Goal: Navigation & Orientation: Find specific page/section

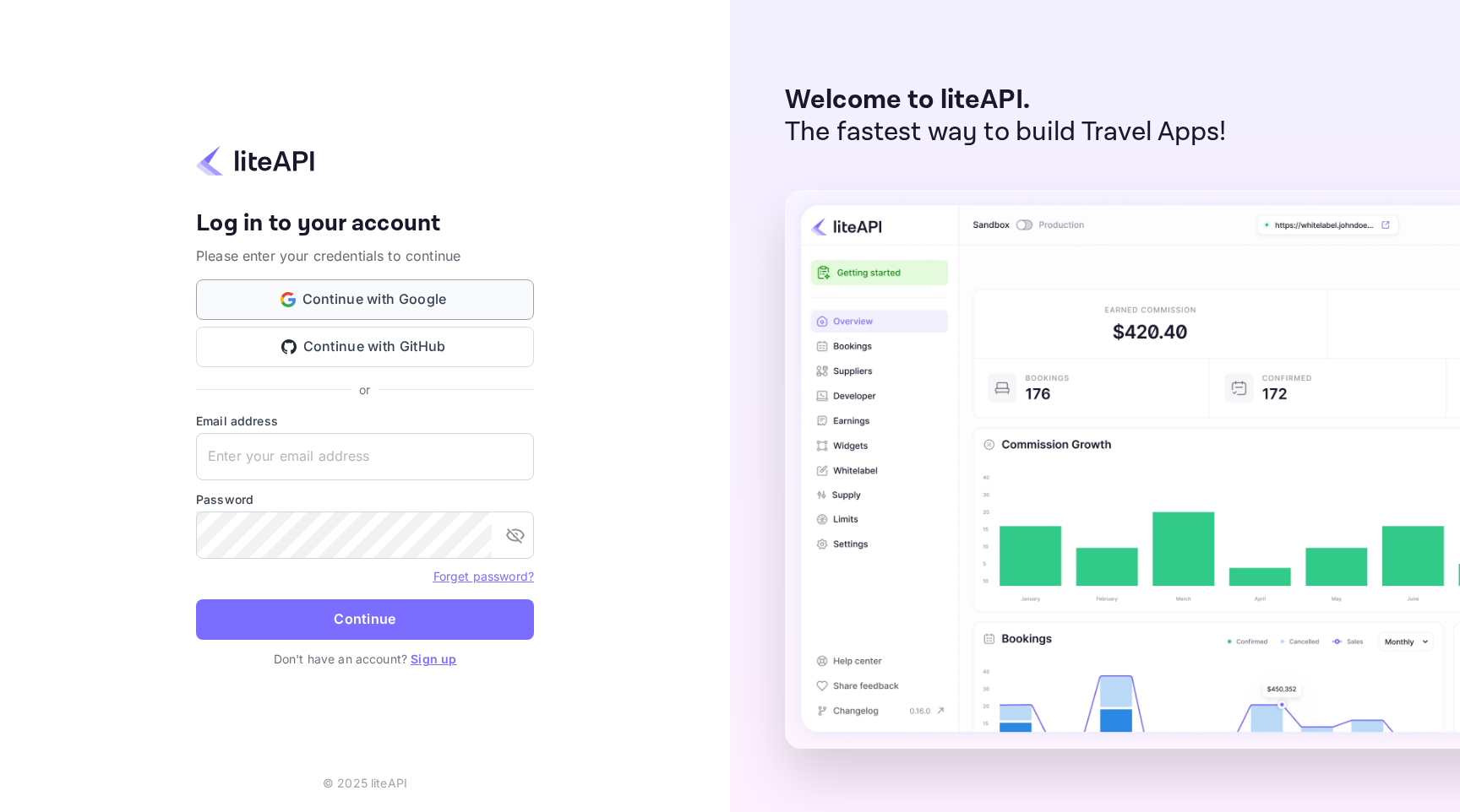
click at [440, 303] on button "Continue with Google" at bounding box center [365, 299] width 338 height 41
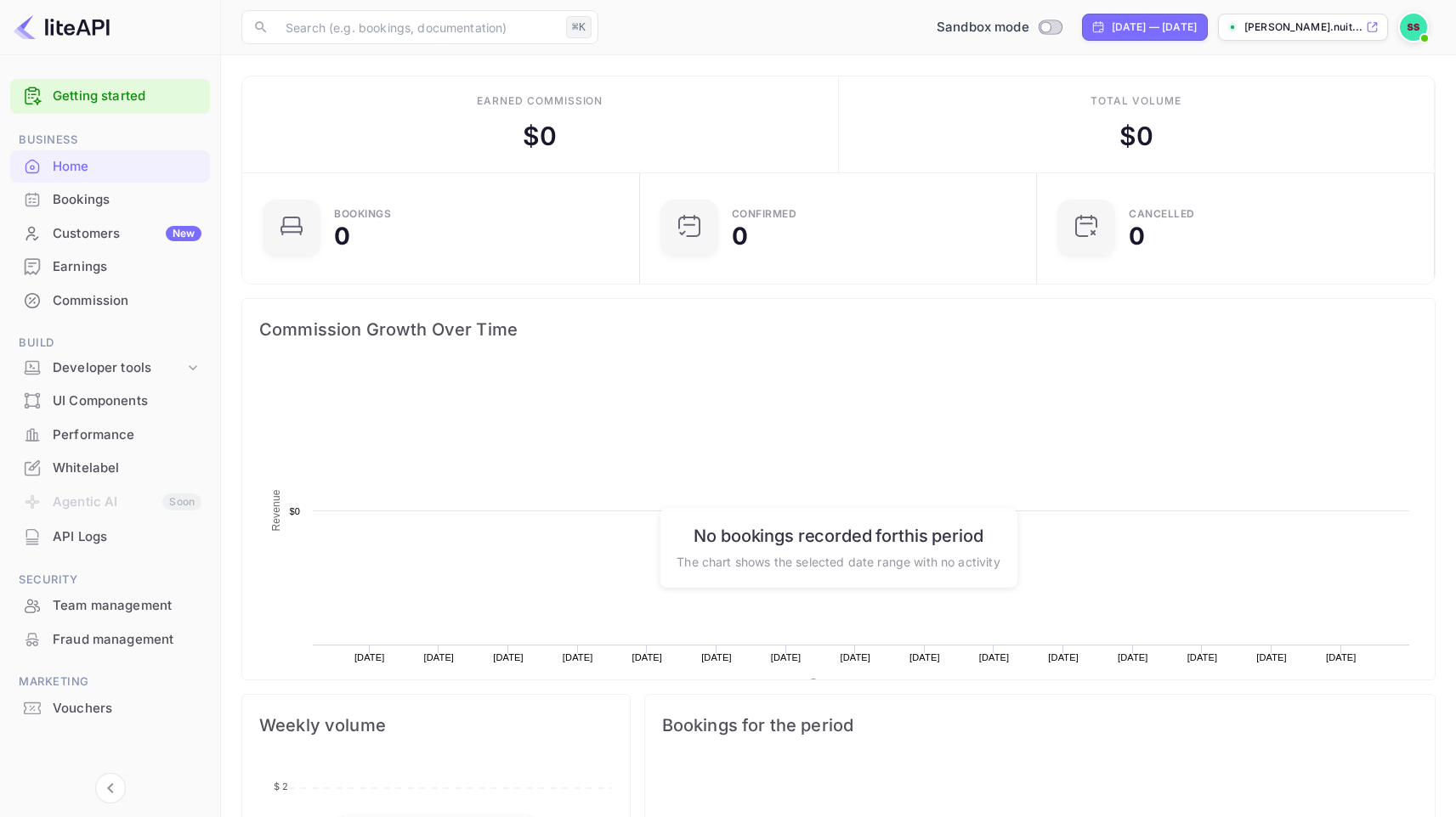
scroll to position [264, 375]
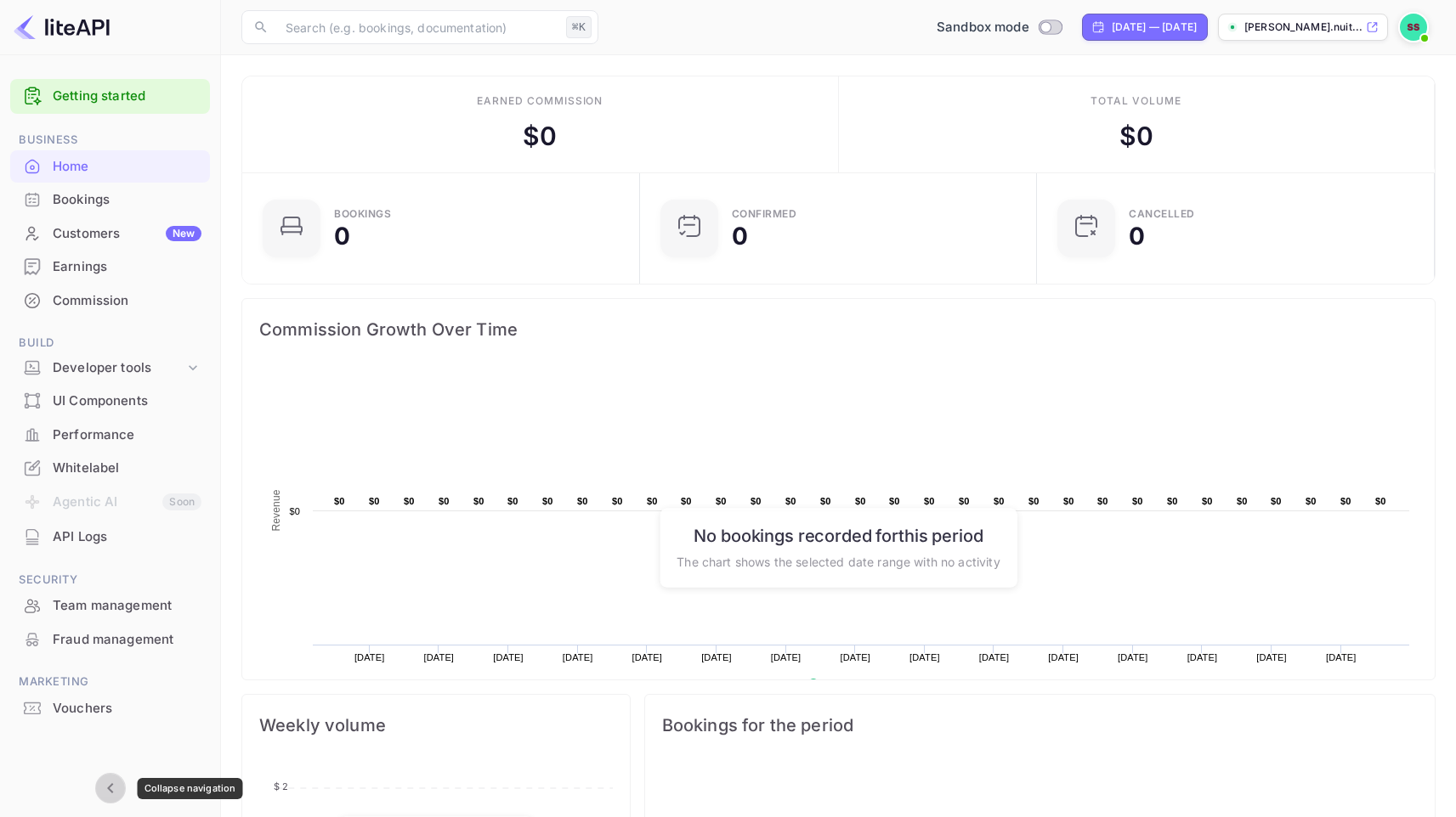
click at [120, 785] on icon "Collapse navigation" at bounding box center [110, 788] width 20 height 20
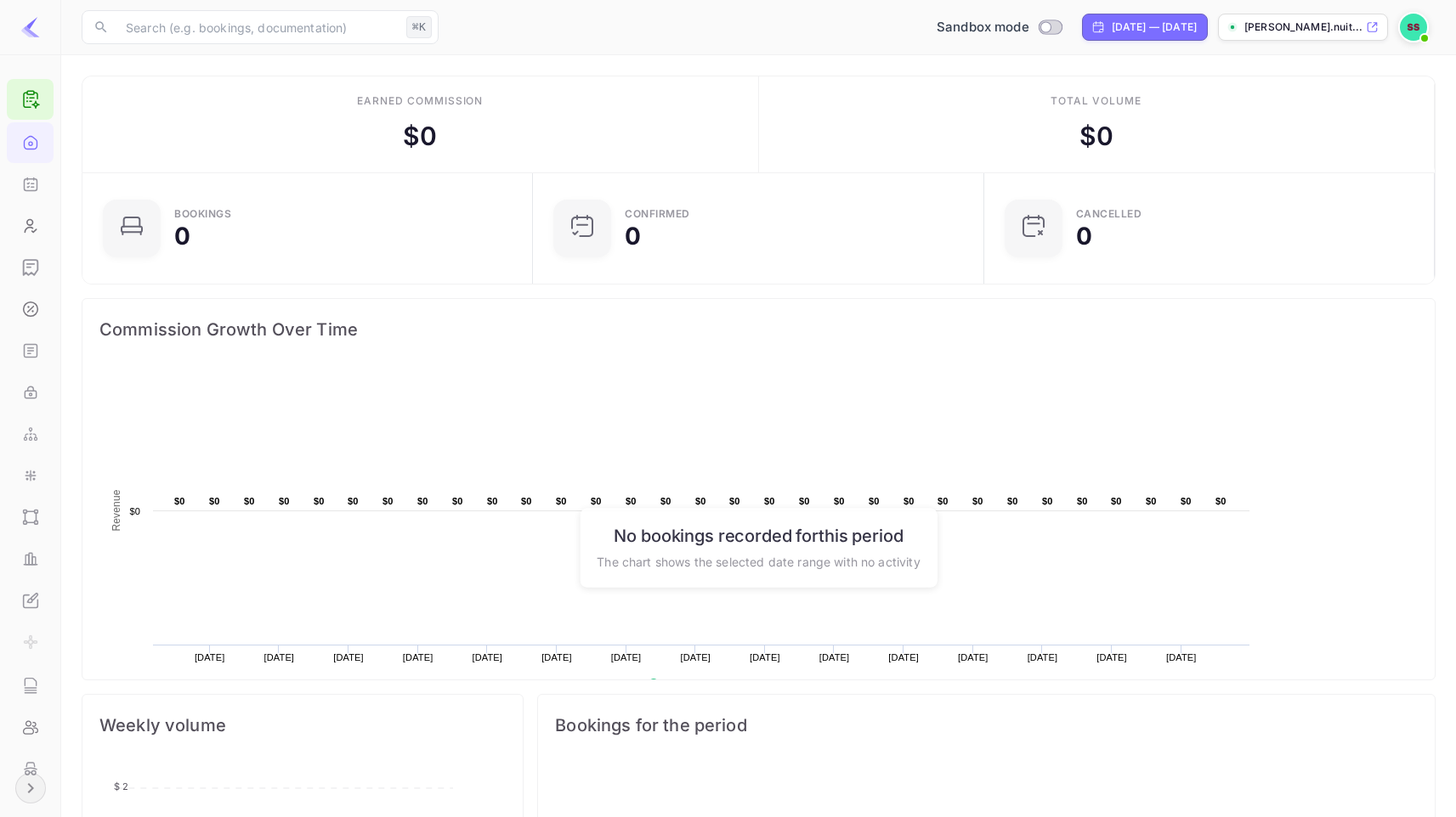
scroll to position [264, 428]
click at [29, 785] on icon "Expand navigation" at bounding box center [30, 788] width 6 height 11
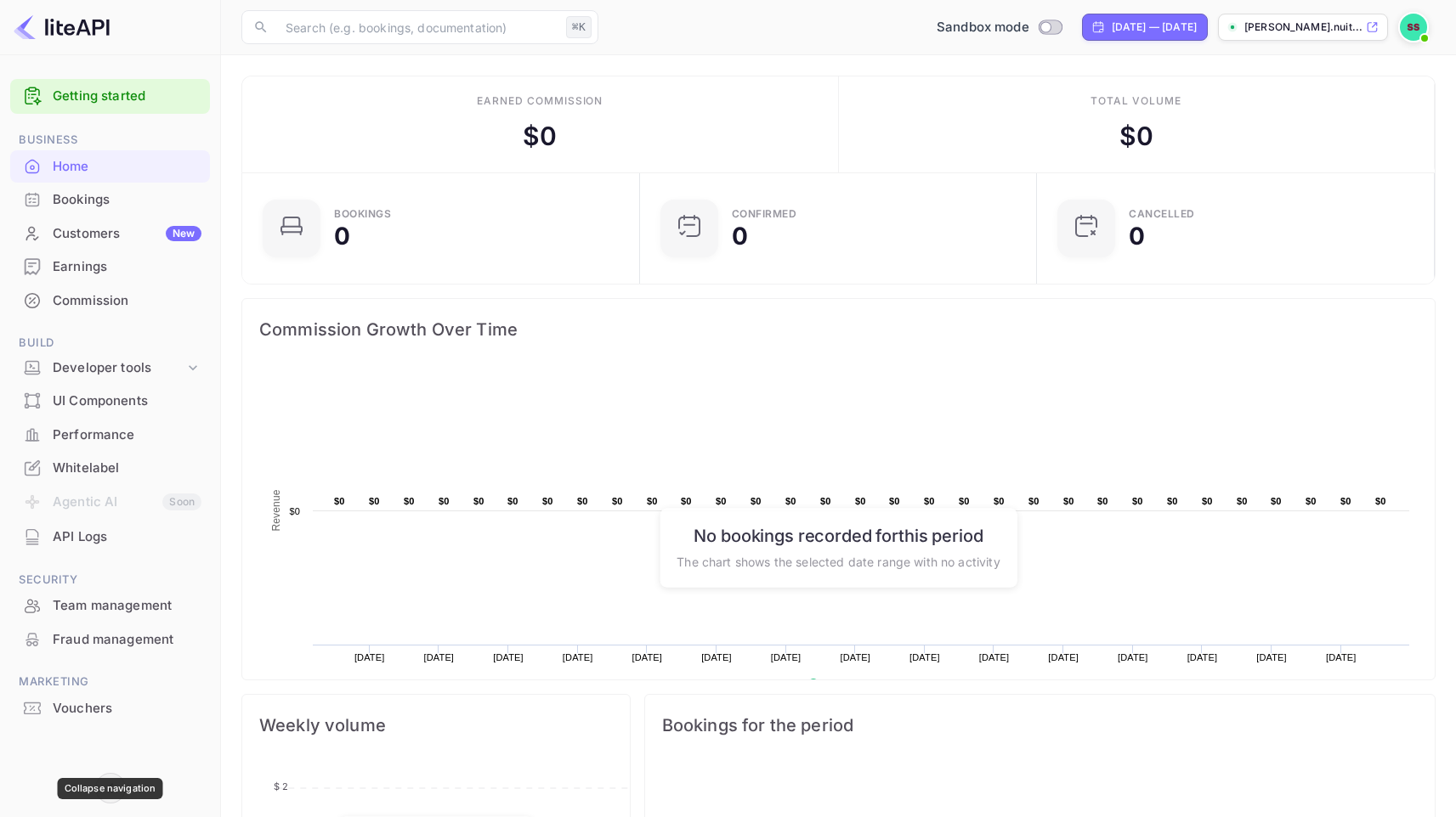
scroll to position [13, 13]
click at [115, 785] on icon "Collapse navigation" at bounding box center [110, 788] width 20 height 20
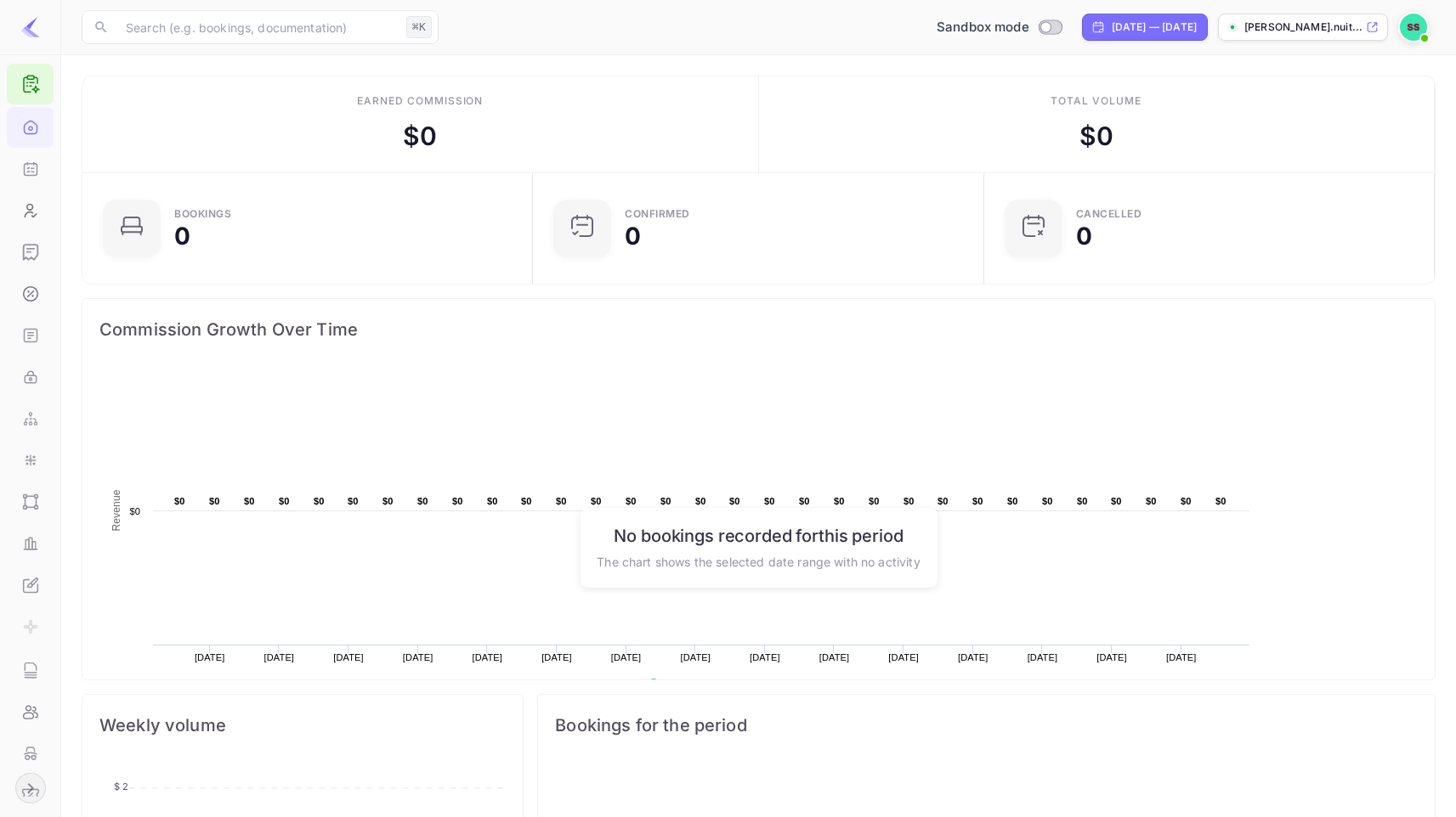
scroll to position [0, 0]
click at [34, 779] on icon "Expand navigation" at bounding box center [30, 788] width 20 height 20
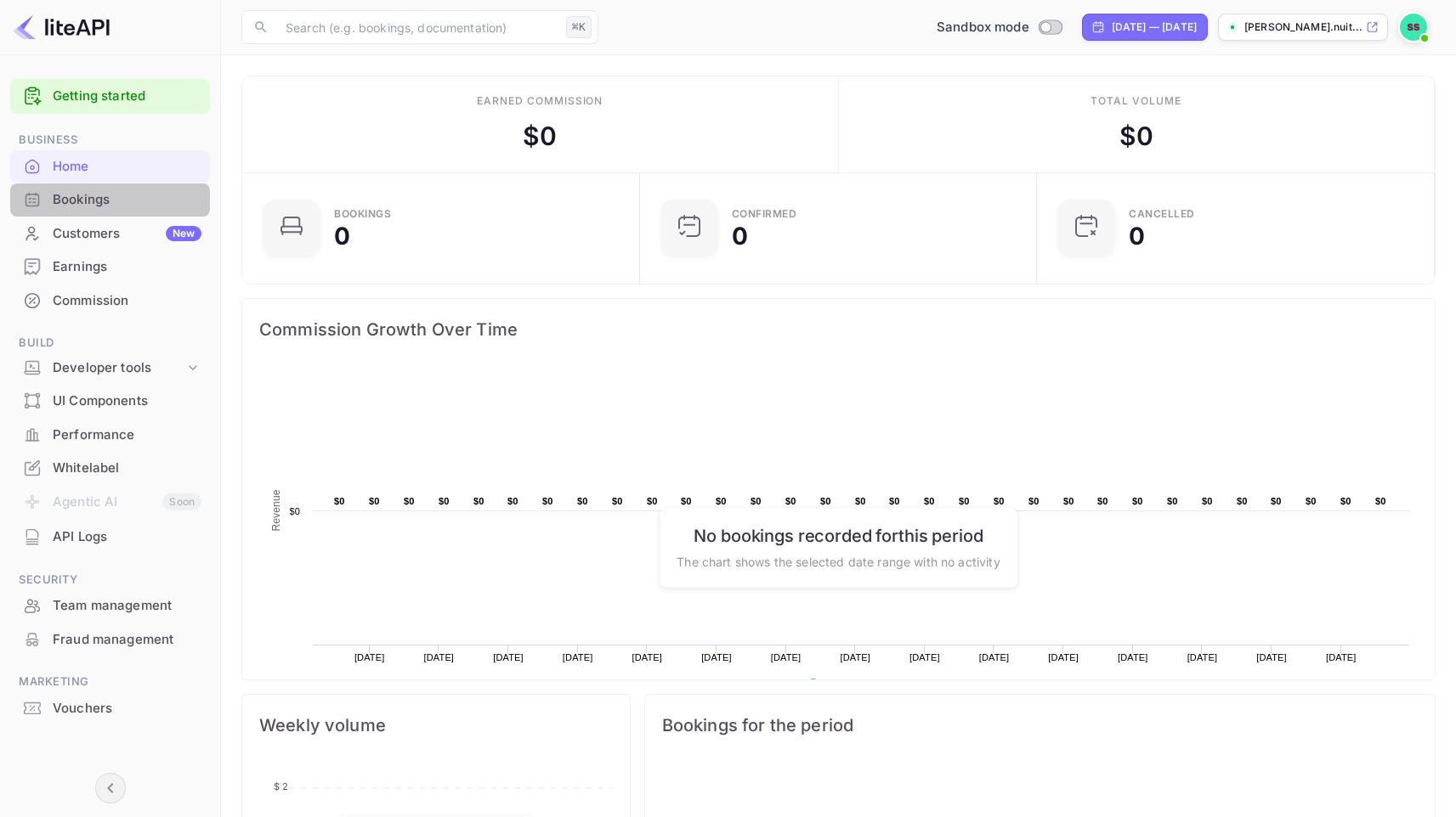
click at [106, 195] on div "Bookings" at bounding box center [127, 199] width 149 height 19
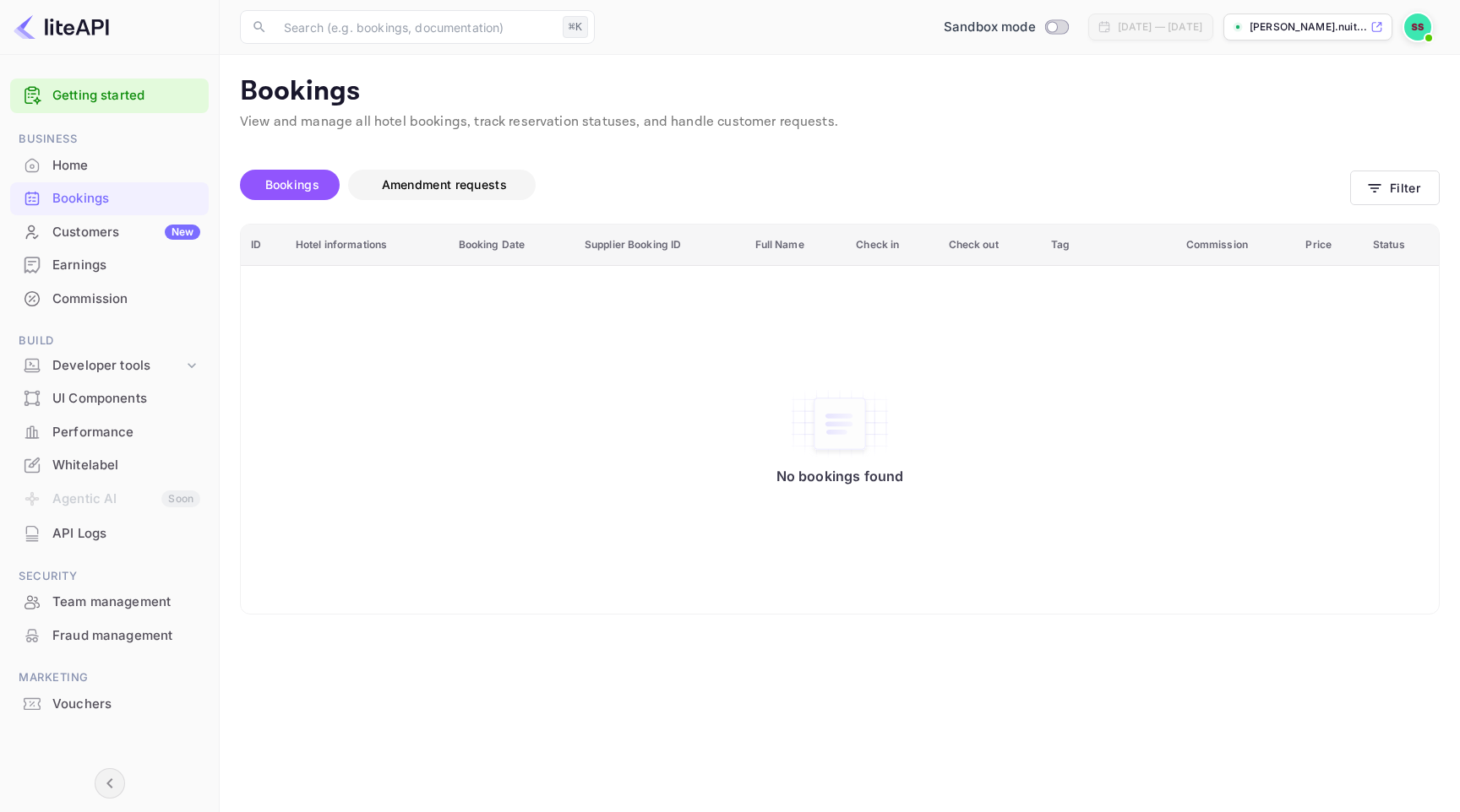
click at [395, 192] on span "Amendment requests" at bounding box center [444, 184] width 159 height 20
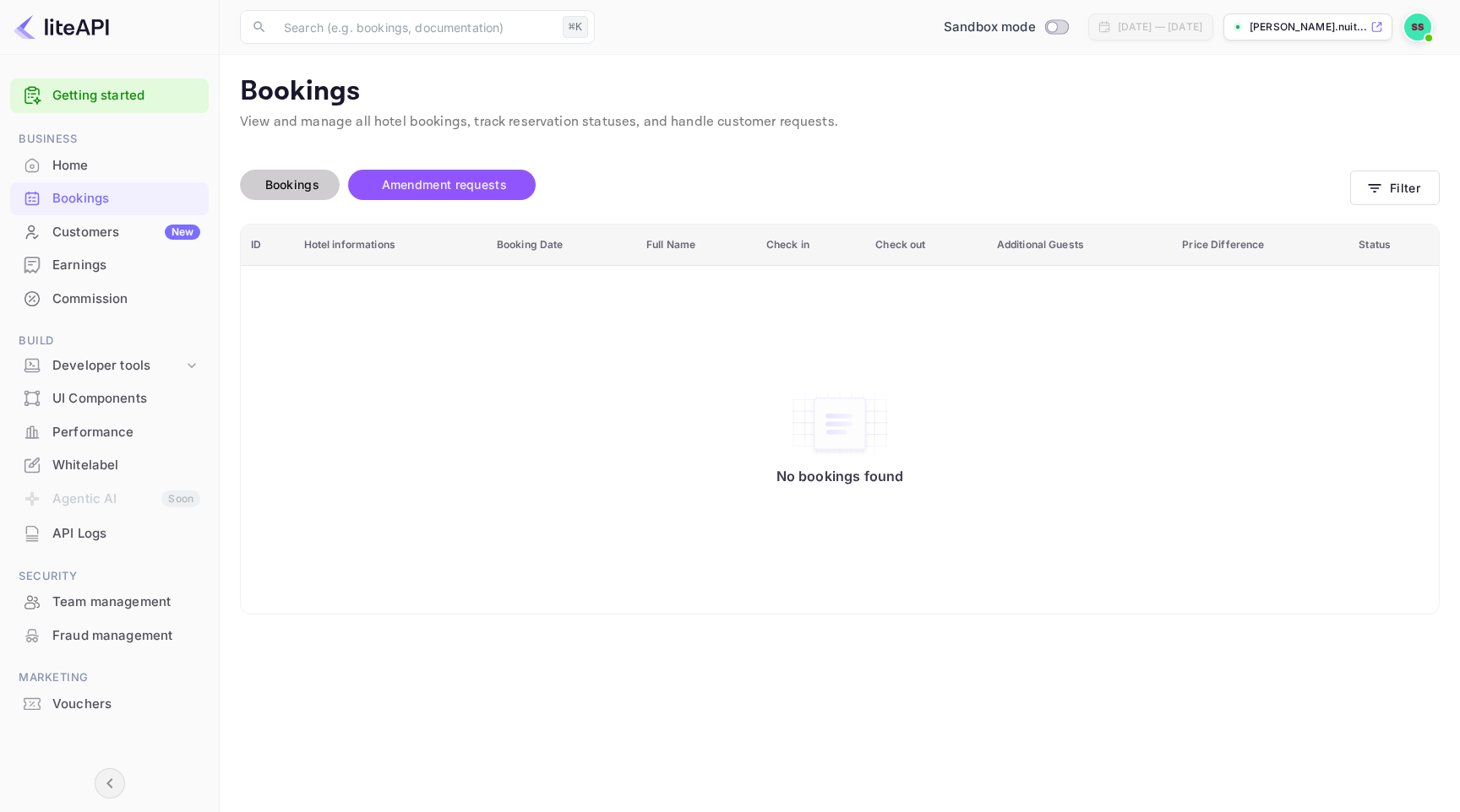
click at [299, 188] on span "Bookings" at bounding box center [292, 184] width 54 height 14
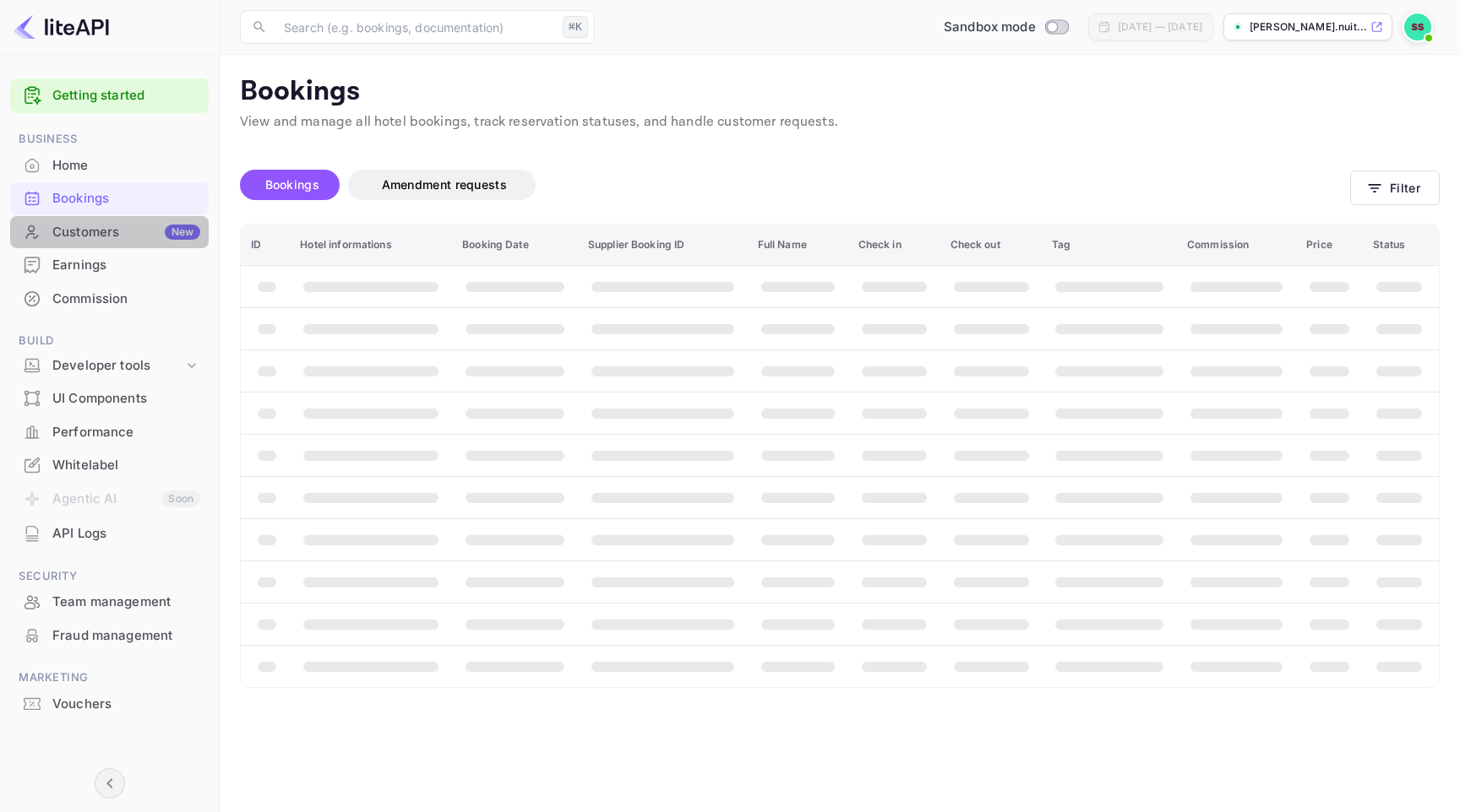
click at [117, 237] on div "Customers New" at bounding box center [126, 233] width 148 height 19
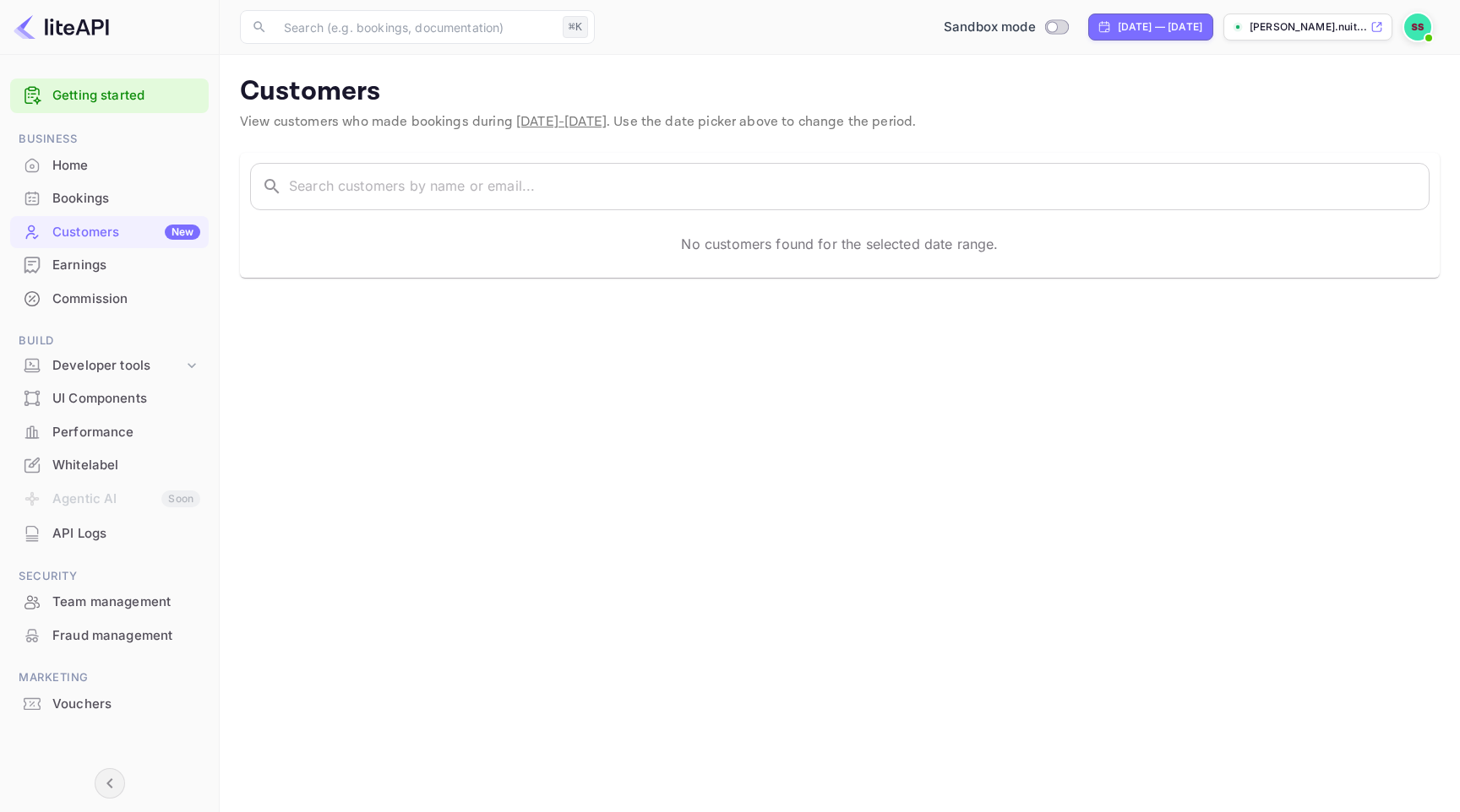
click at [116, 263] on div "Earnings" at bounding box center [126, 265] width 148 height 19
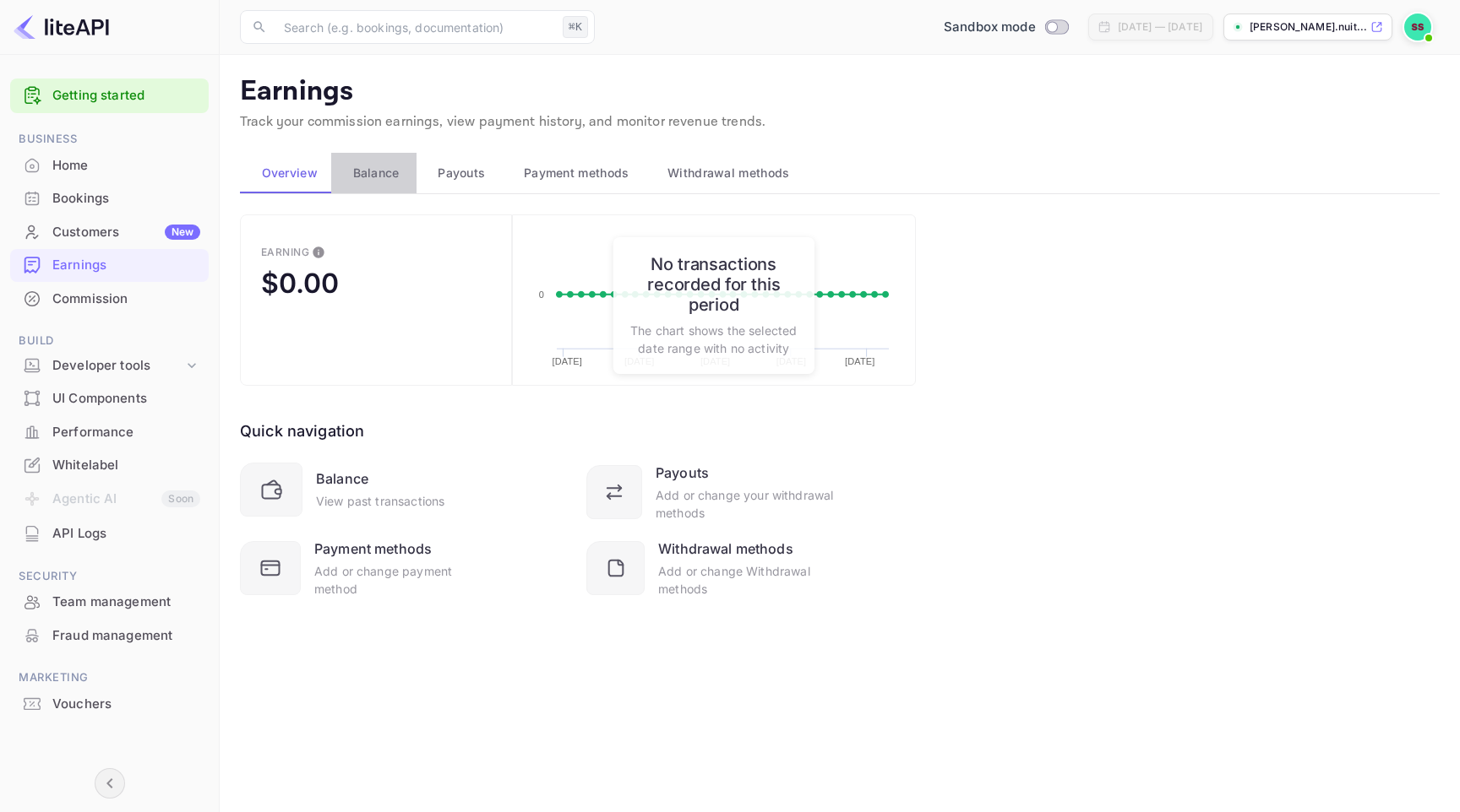
click at [366, 173] on span "Balance" at bounding box center [376, 173] width 47 height 20
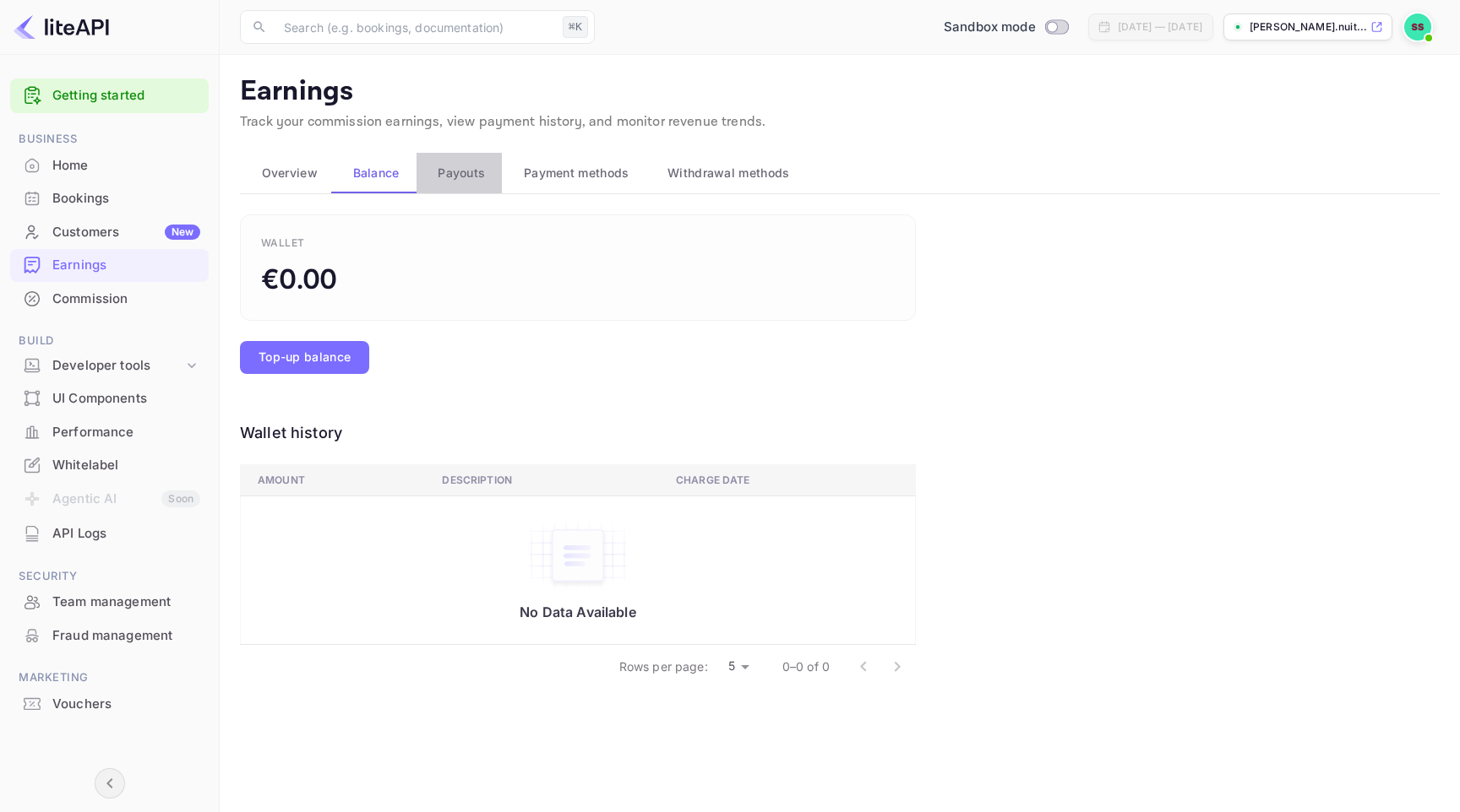
click at [467, 177] on span "Payouts" at bounding box center [462, 173] width 48 height 20
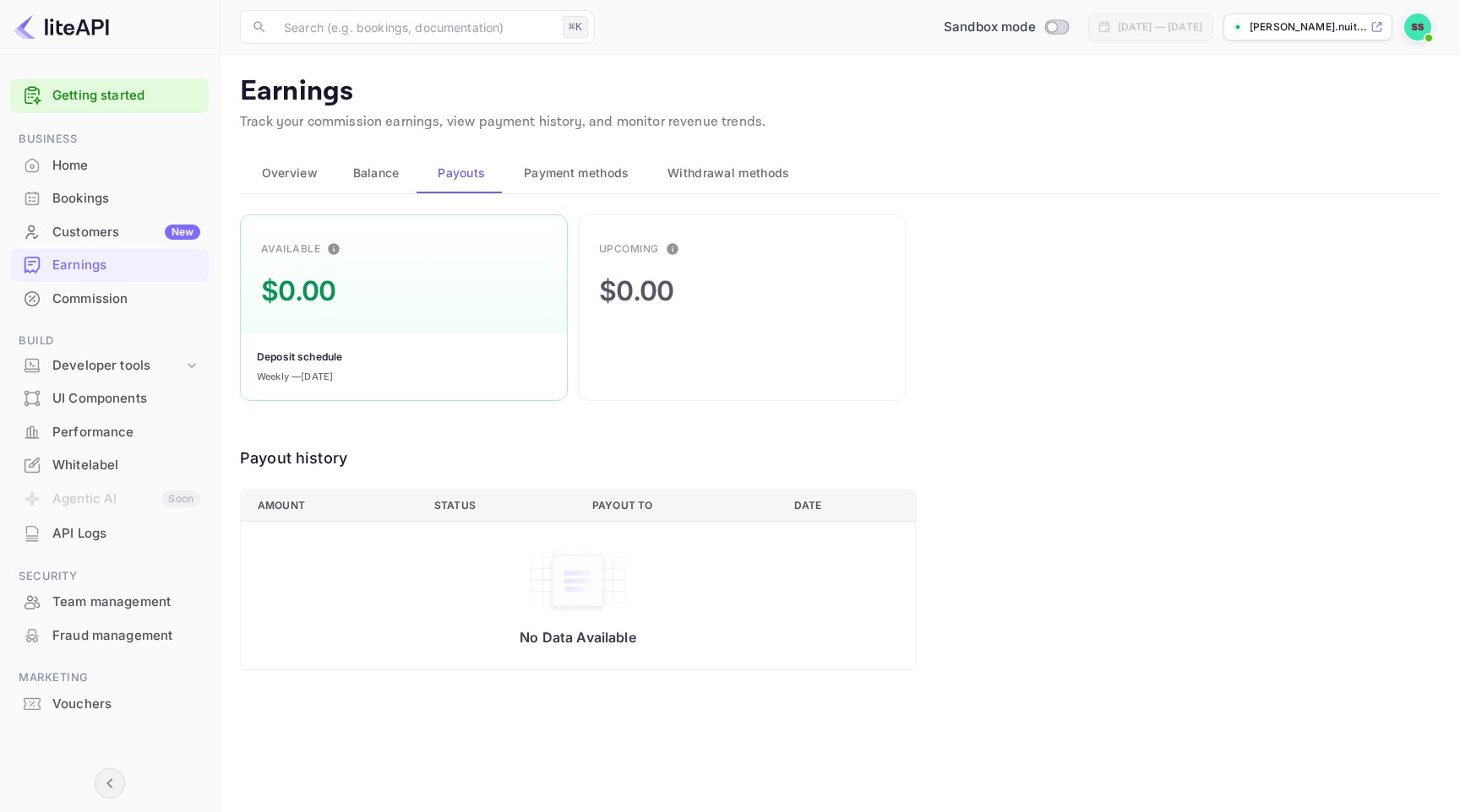
click at [582, 176] on span "Payment methods" at bounding box center [576, 173] width 106 height 20
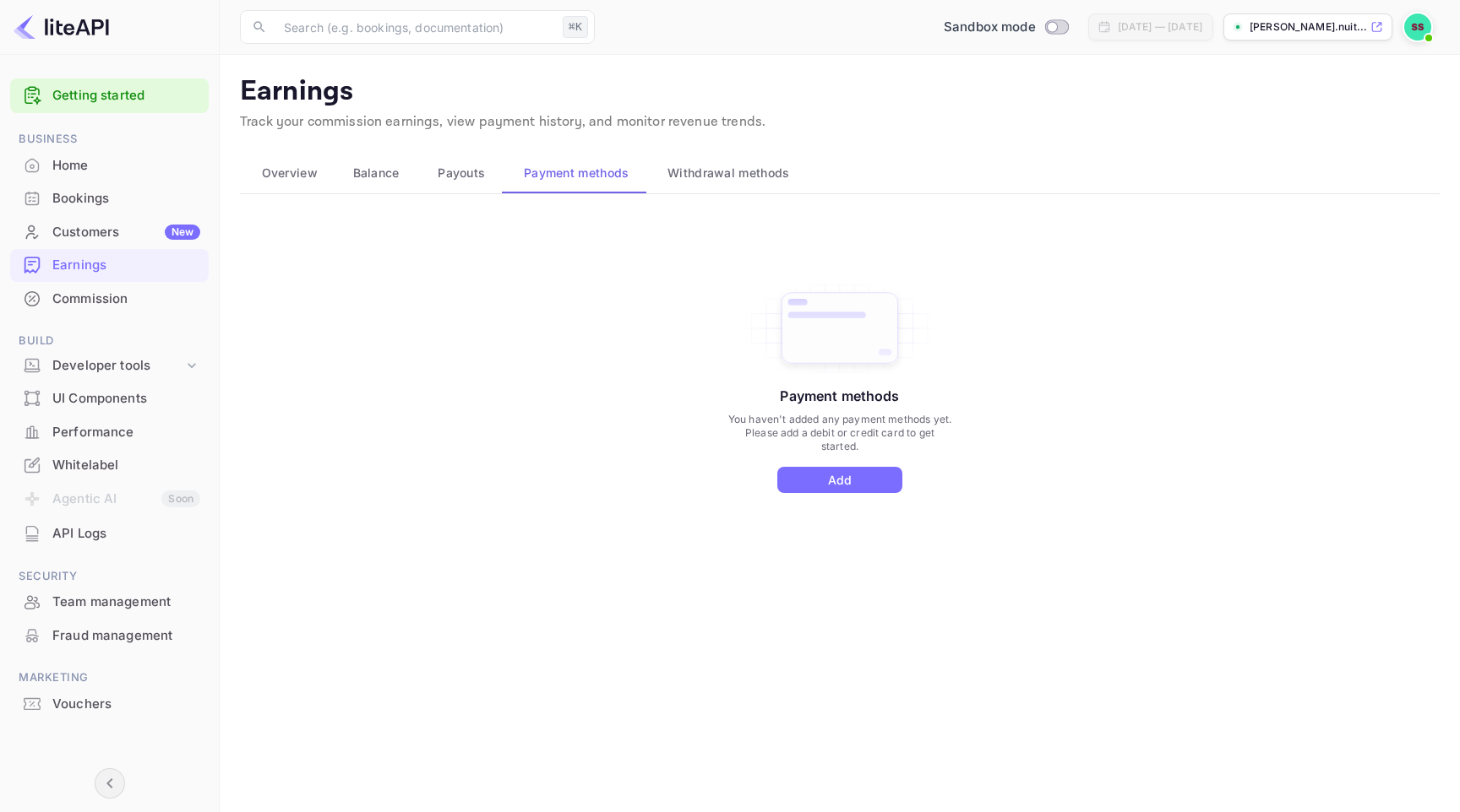
click at [685, 172] on span "Withdrawal methods" at bounding box center [729, 173] width 122 height 20
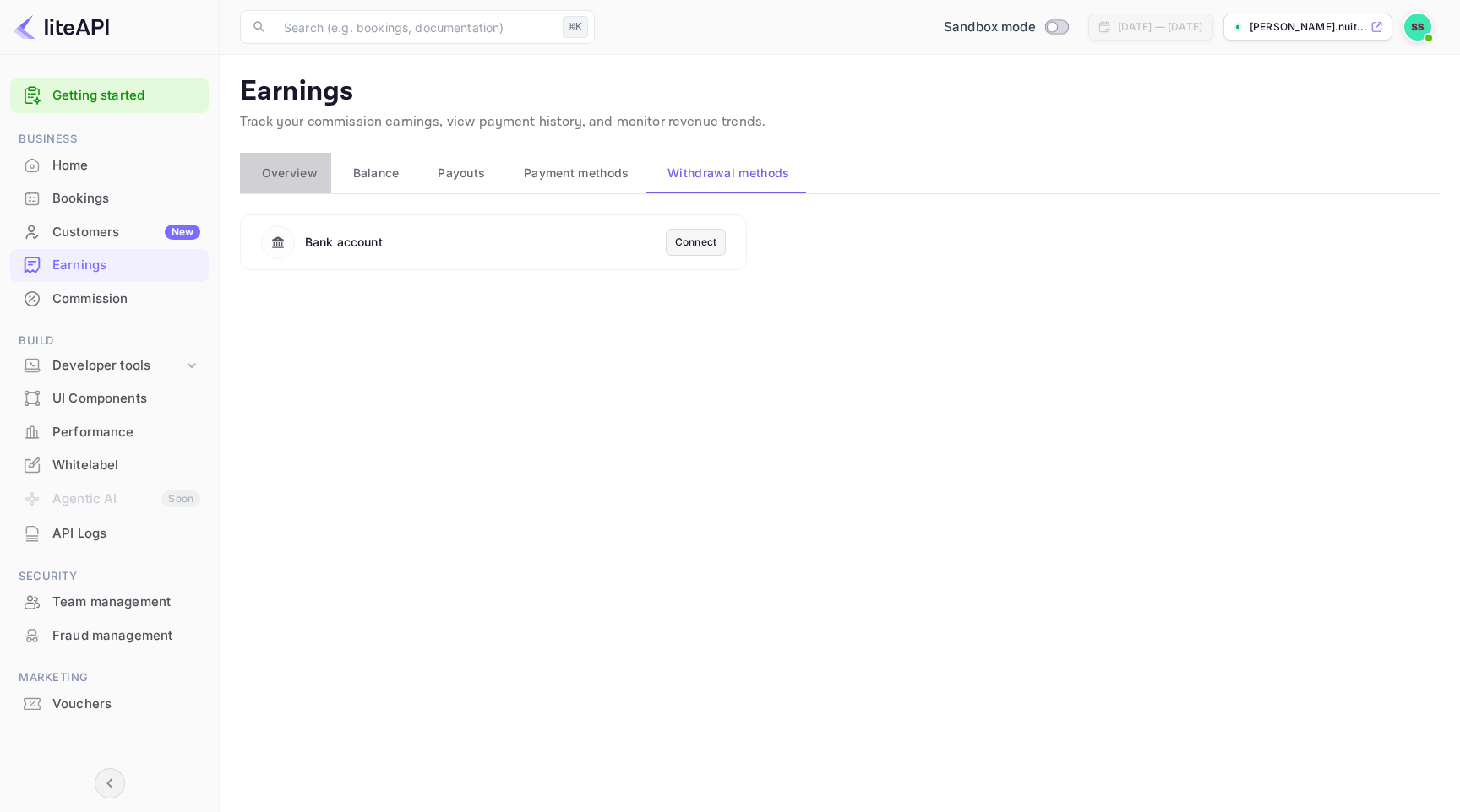
click at [300, 168] on span "Overview" at bounding box center [290, 173] width 55 height 20
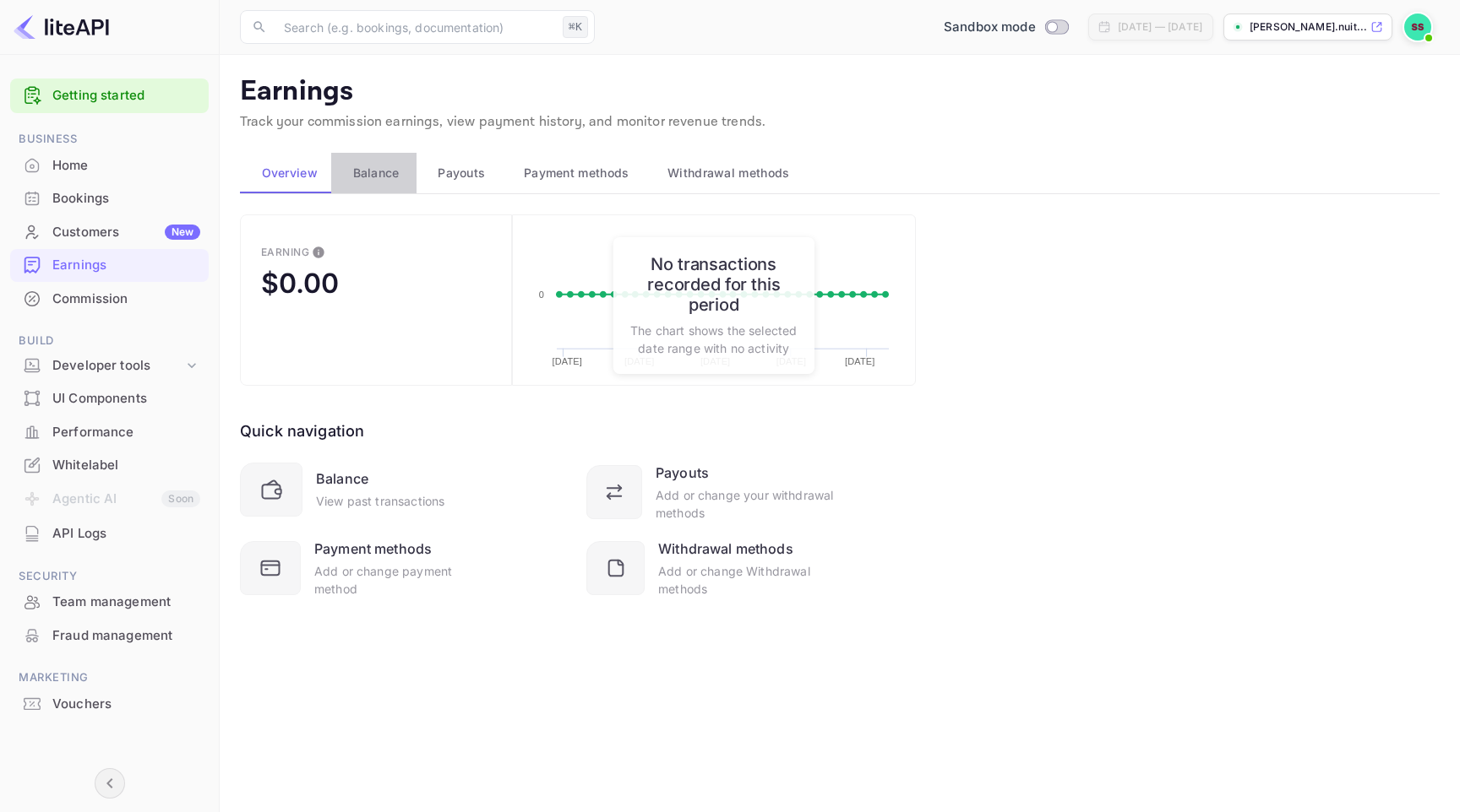
click at [382, 168] on span "Balance" at bounding box center [376, 173] width 47 height 20
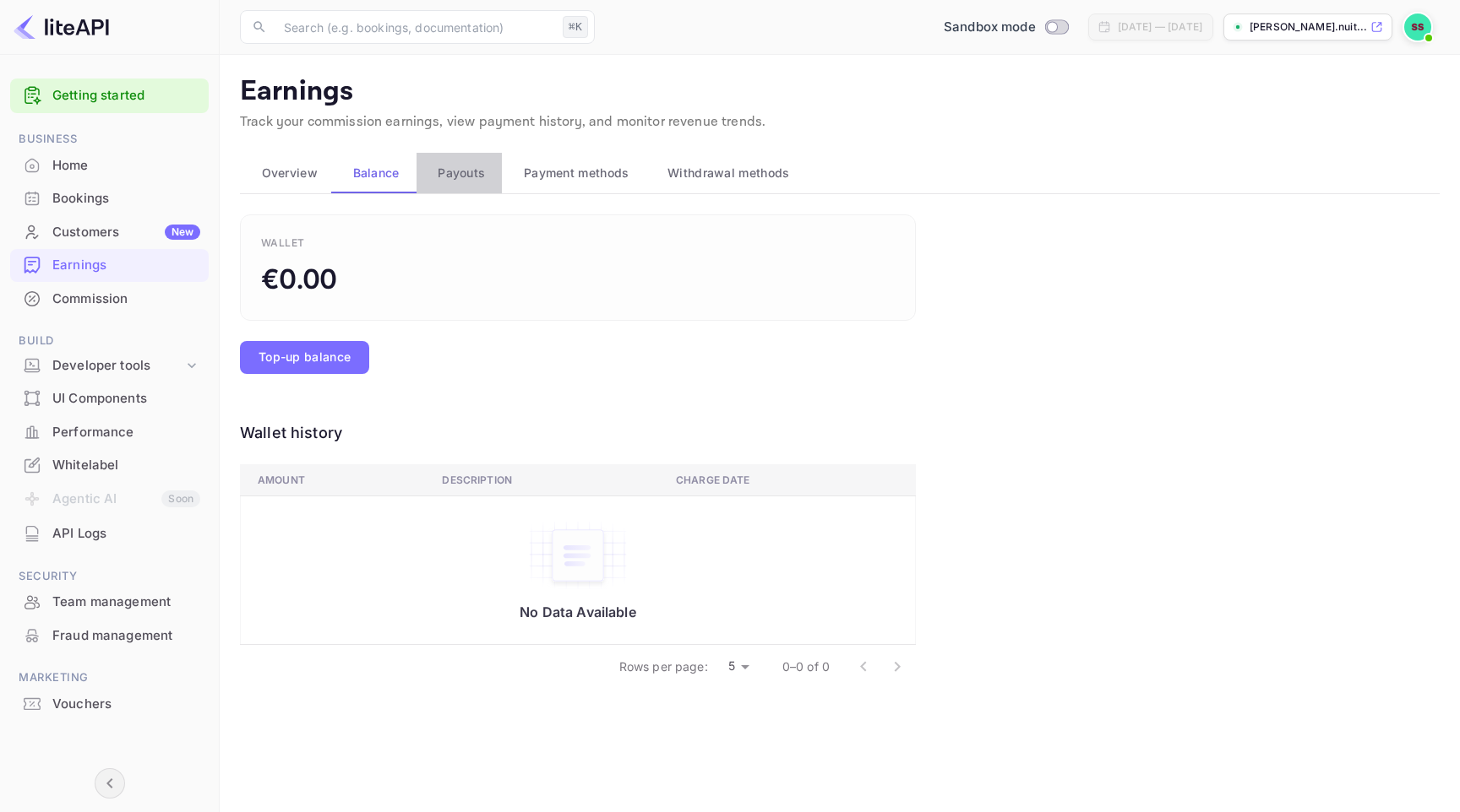
click at [474, 180] on span "Payouts" at bounding box center [462, 173] width 48 height 20
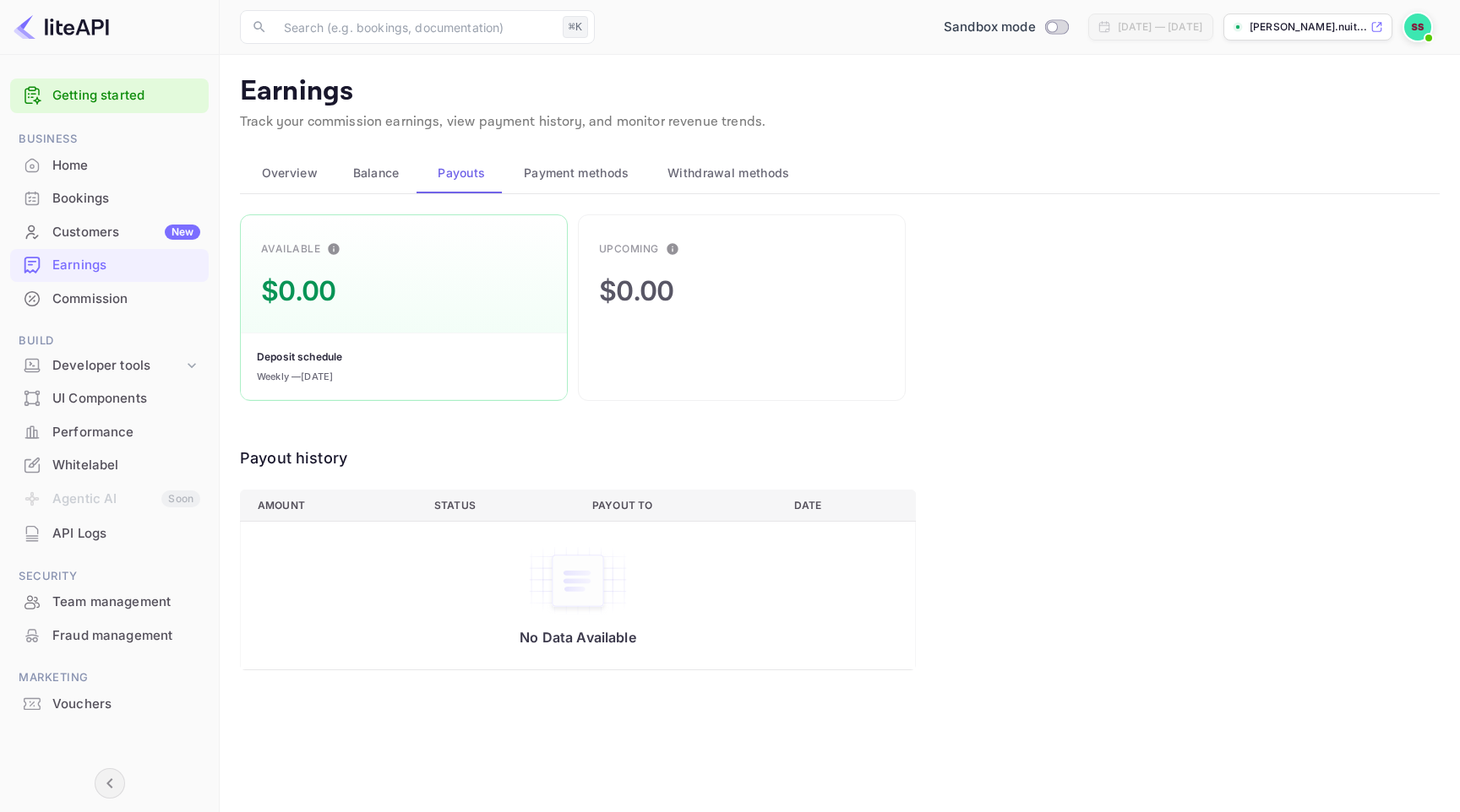
click at [72, 153] on div "Home" at bounding box center [110, 166] width 198 height 33
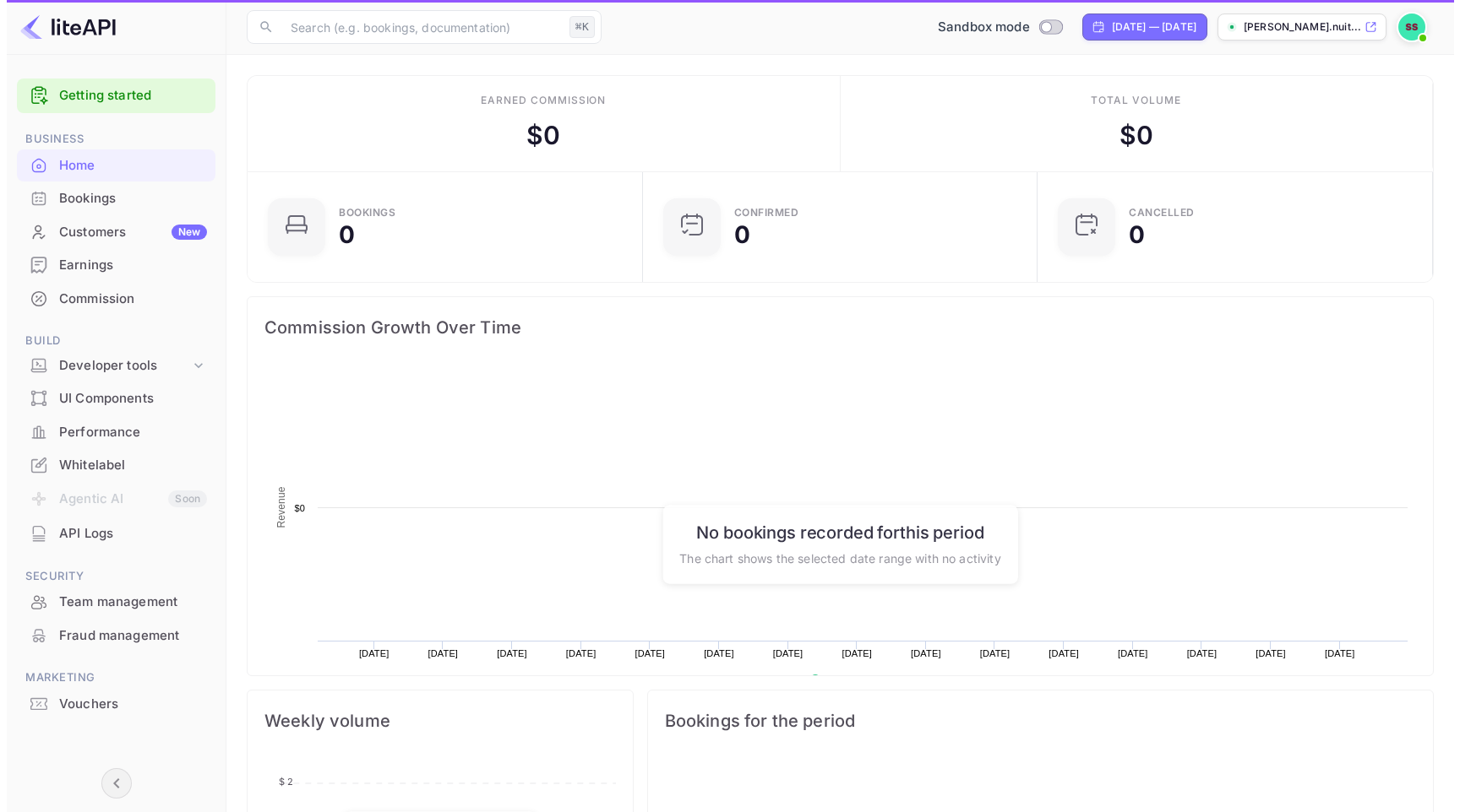
scroll to position [262, 373]
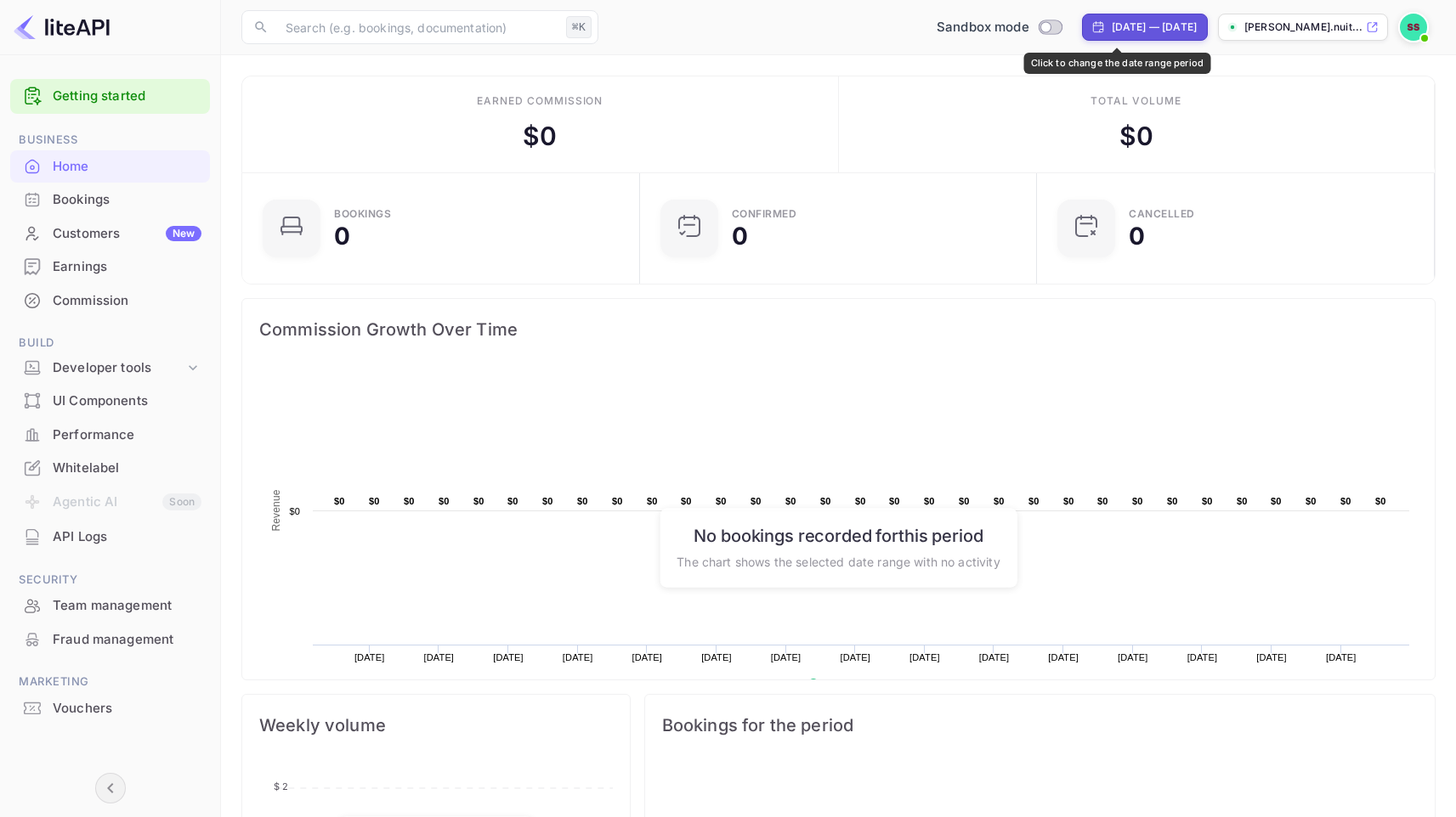
click at [1112, 26] on div "[DATE] — [DATE]" at bounding box center [1154, 27] width 85 height 15
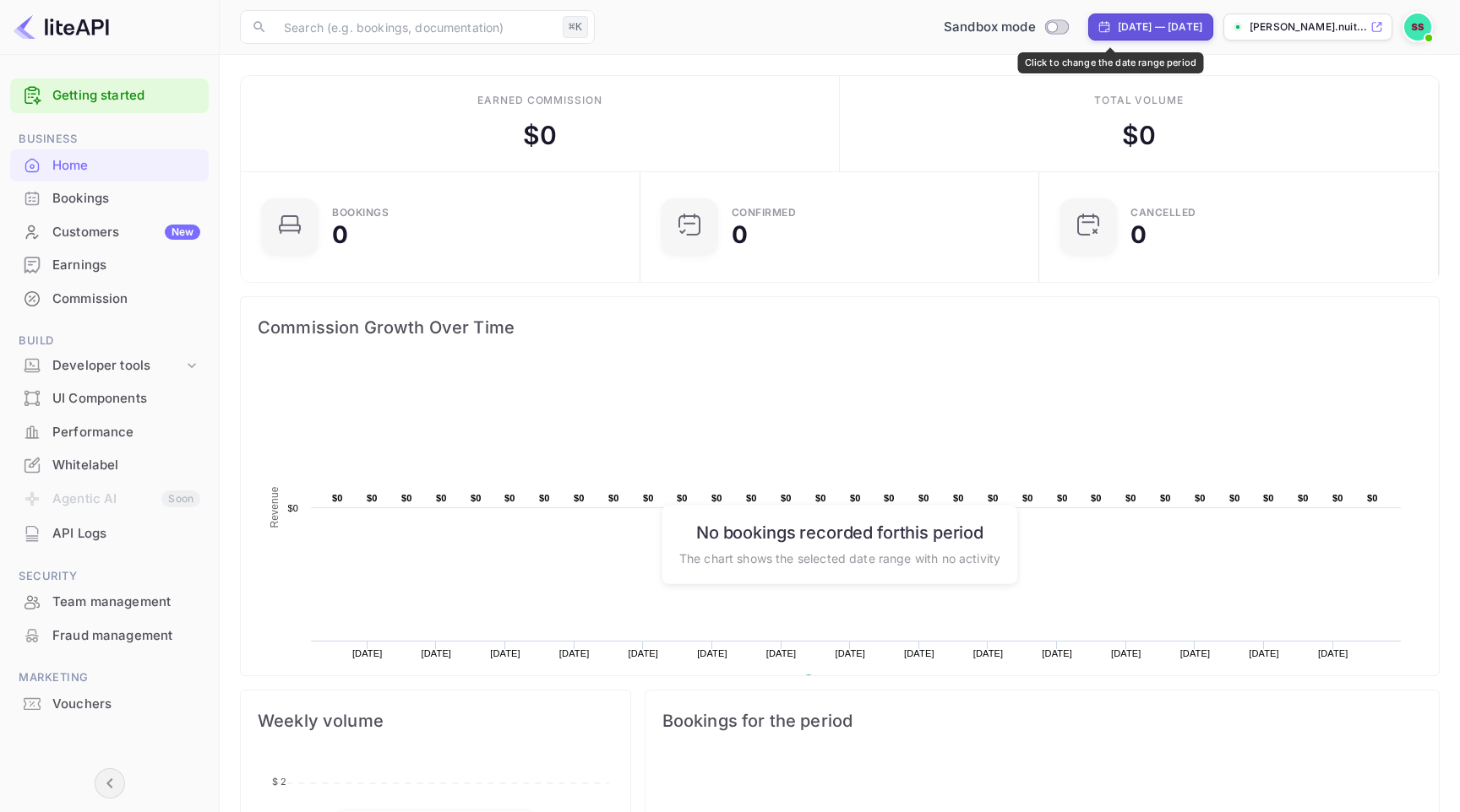
select select "6"
select select "2025"
